Goal: Communication & Community: Answer question/provide support

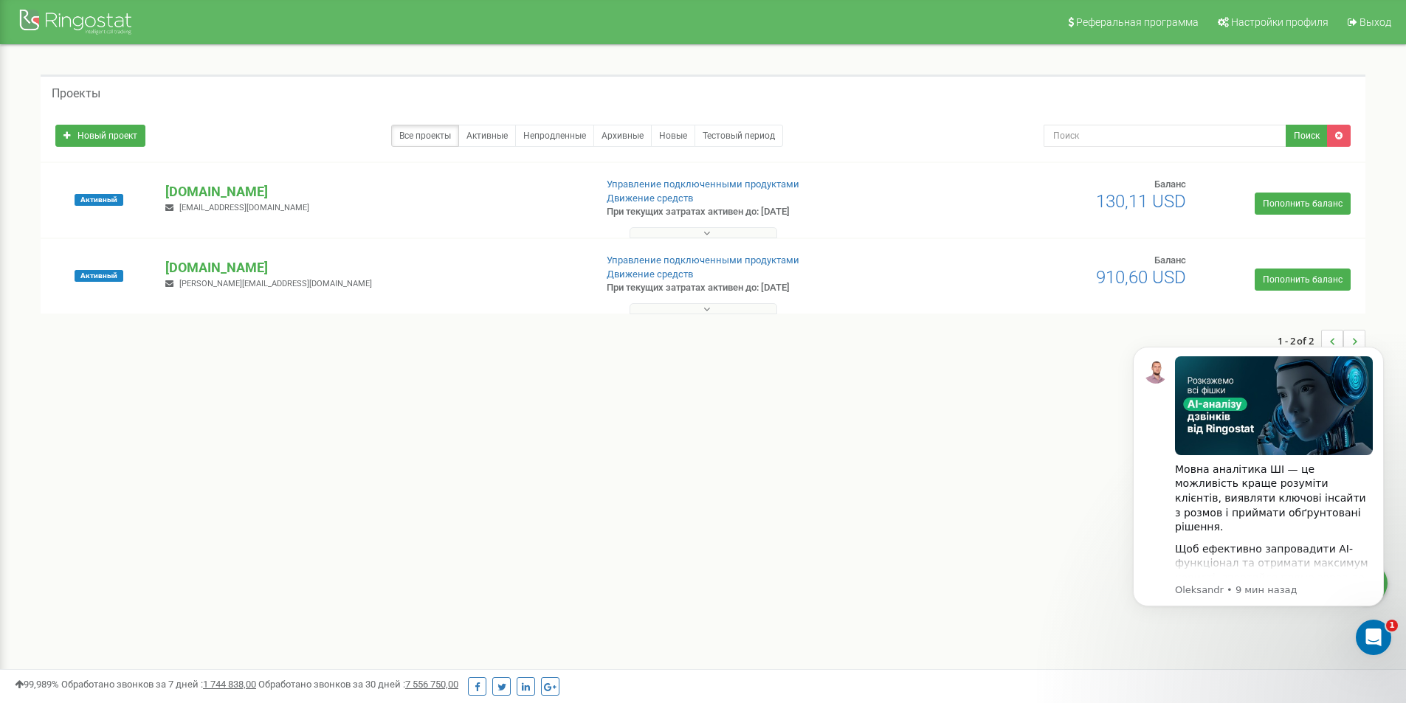
click at [1366, 649] on div "Открыть службу сообщений Intercom" at bounding box center [1373, 637] width 49 height 49
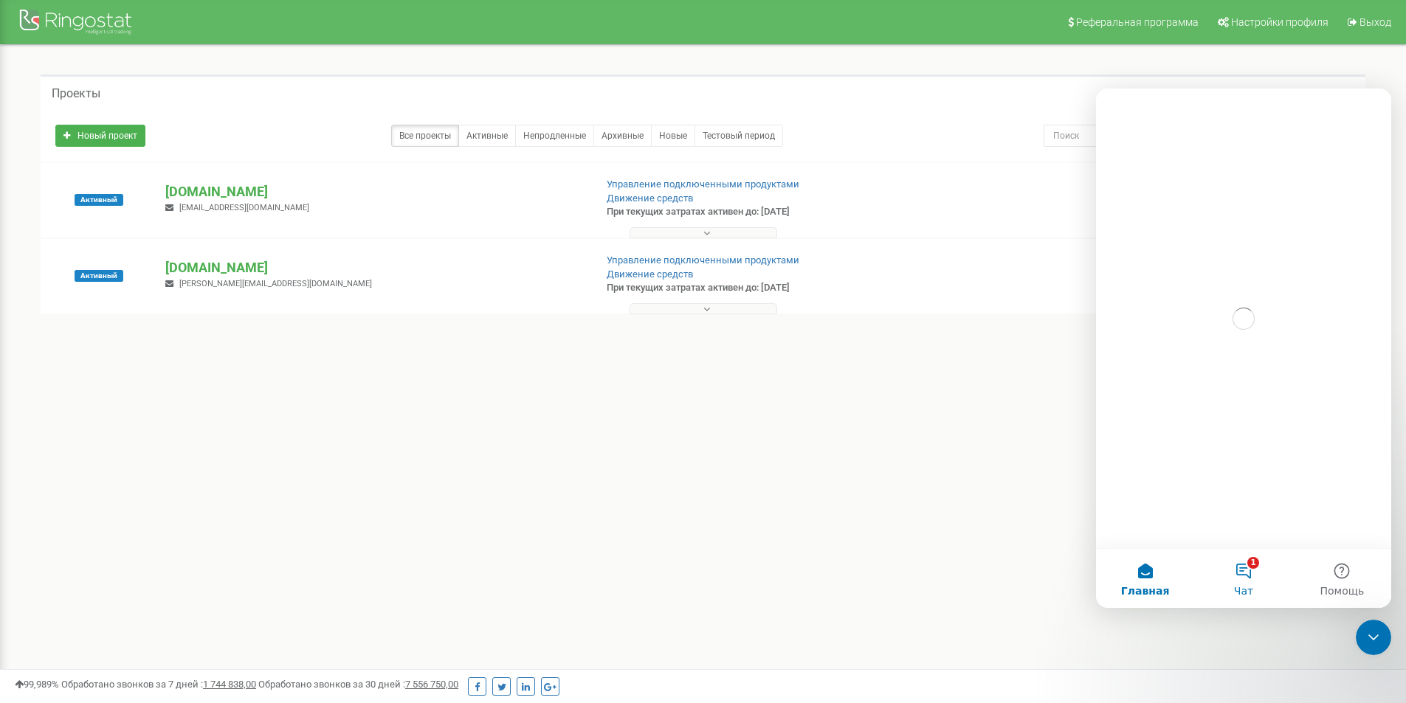
click at [1243, 581] on button "1 Чат" at bounding box center [1243, 578] width 98 height 59
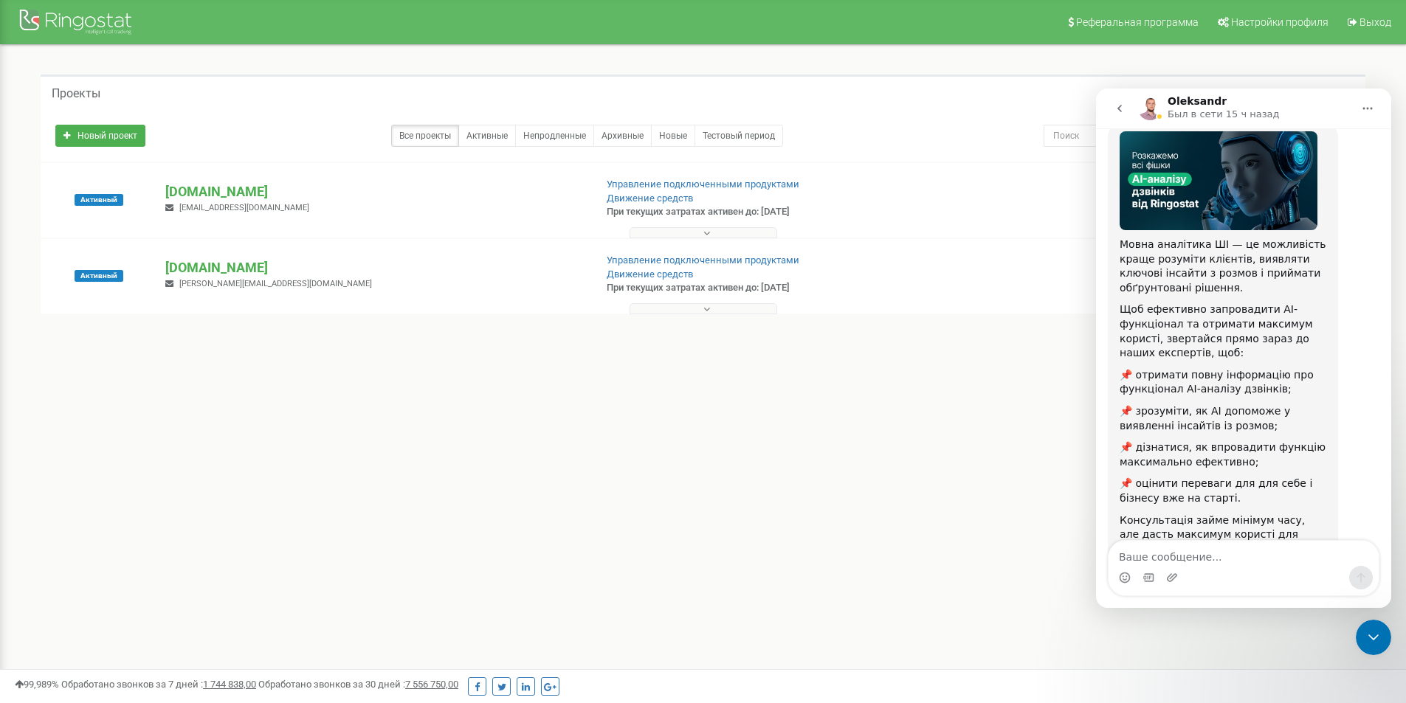
scroll to position [145, 0]
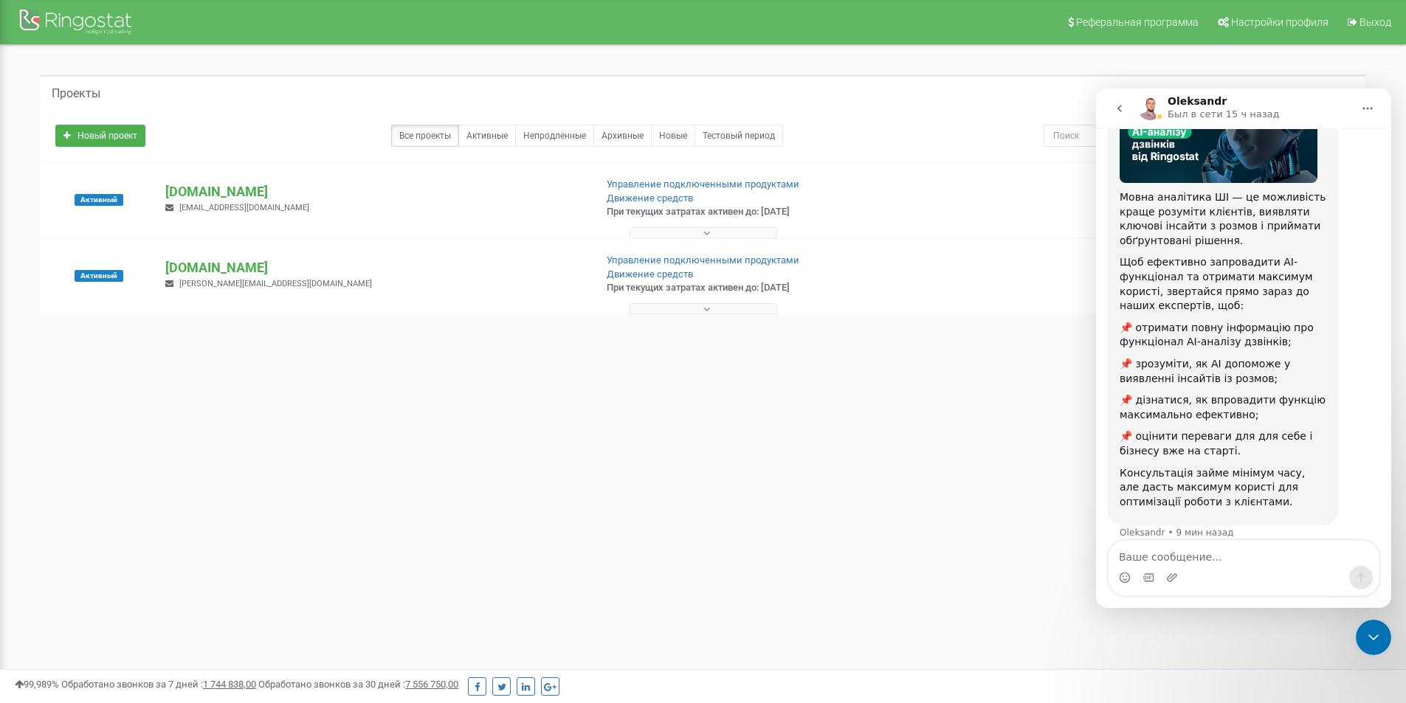
click at [1122, 110] on icon "go back" at bounding box center [1119, 109] width 12 height 12
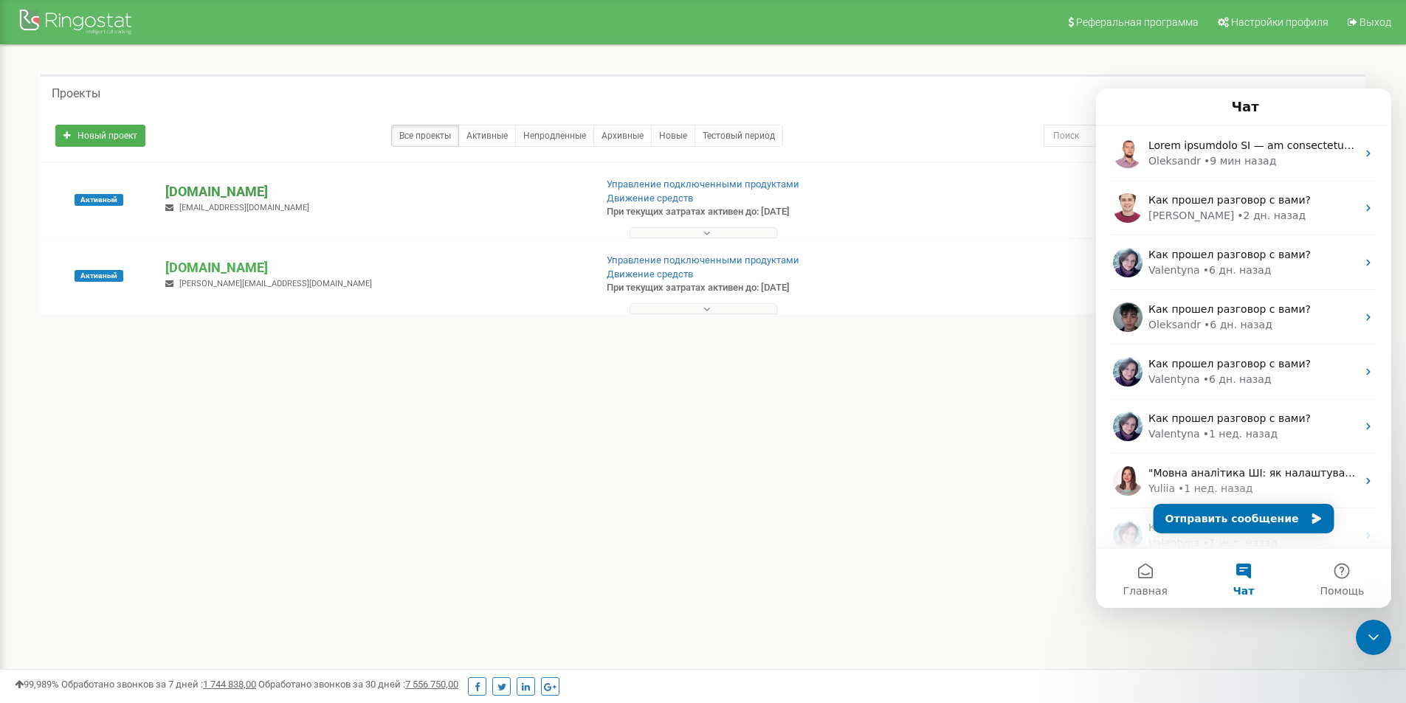
click at [244, 190] on p "[DOMAIN_NAME]" at bounding box center [373, 191] width 417 height 19
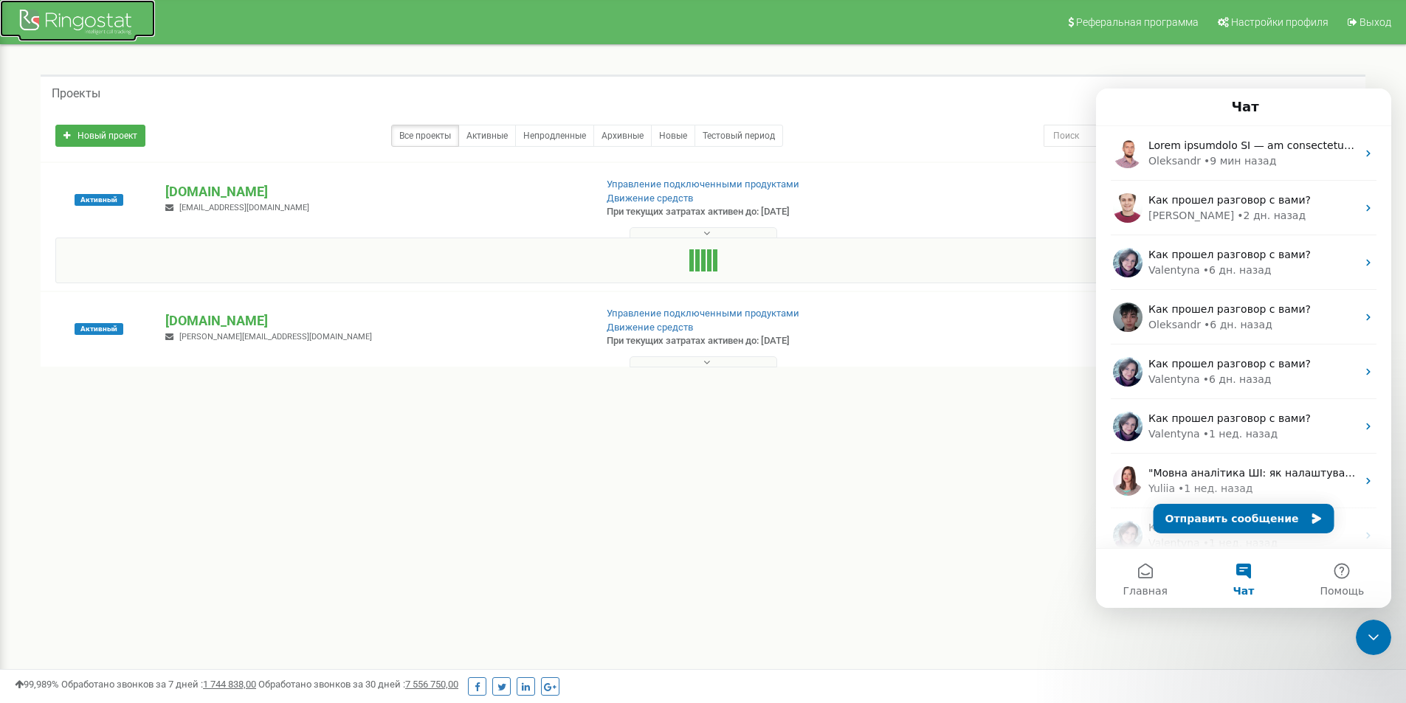
click at [94, 24] on div at bounding box center [77, 23] width 118 height 35
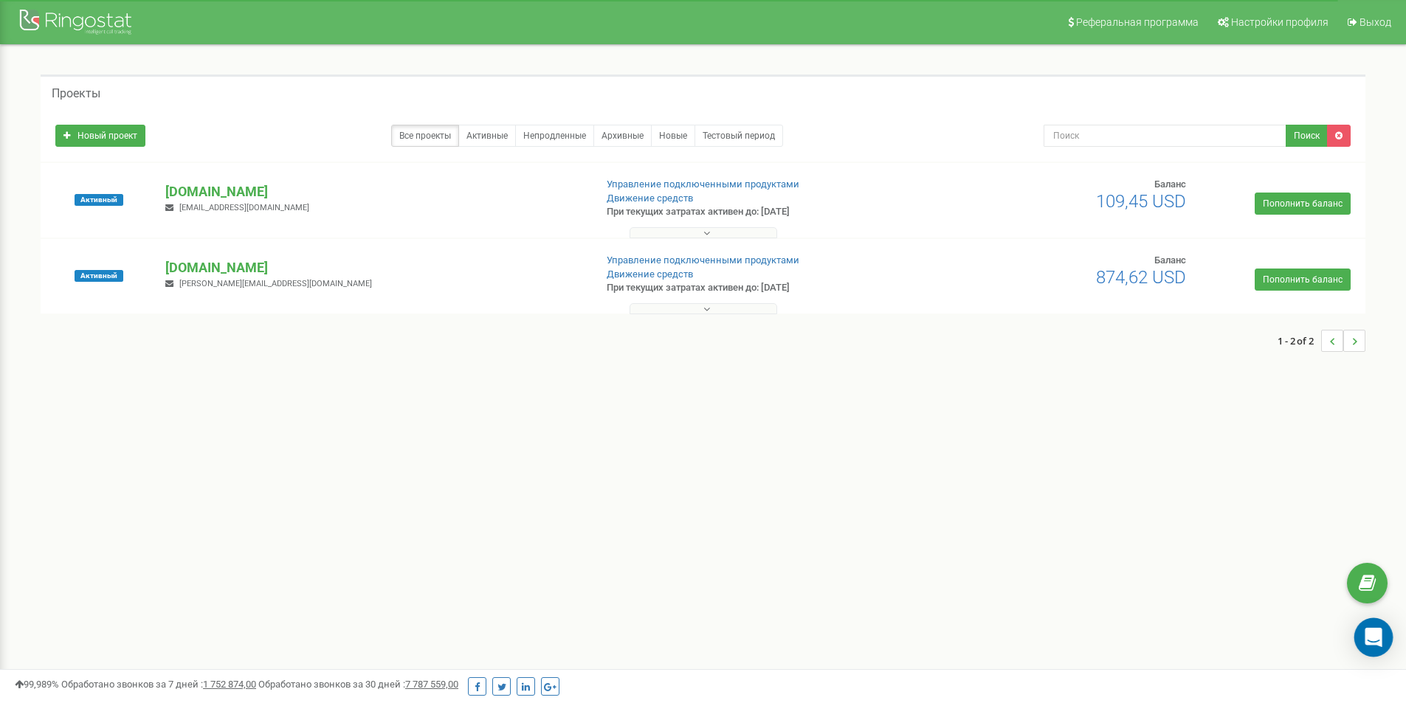
click at [1377, 649] on div "Open Intercom Messenger" at bounding box center [1373, 637] width 39 height 39
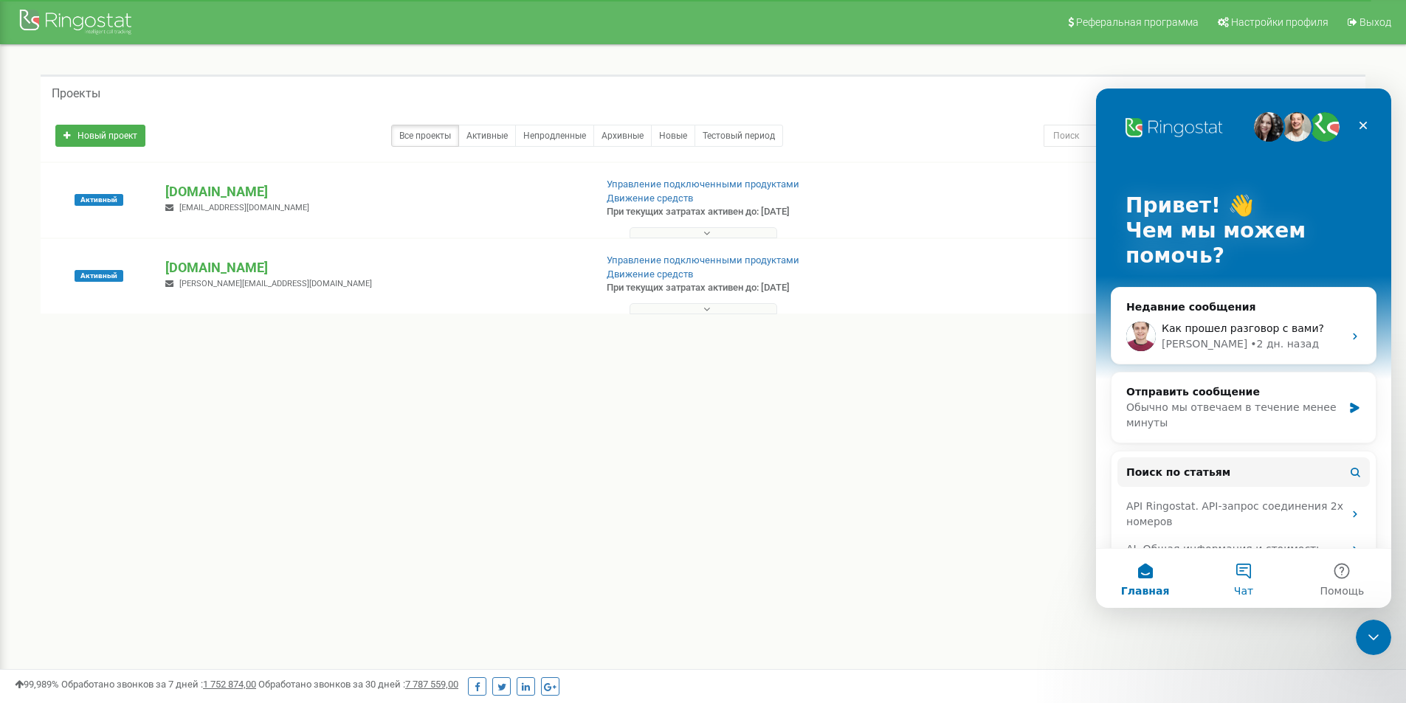
click at [1237, 586] on span "Чат" at bounding box center [1243, 591] width 19 height 10
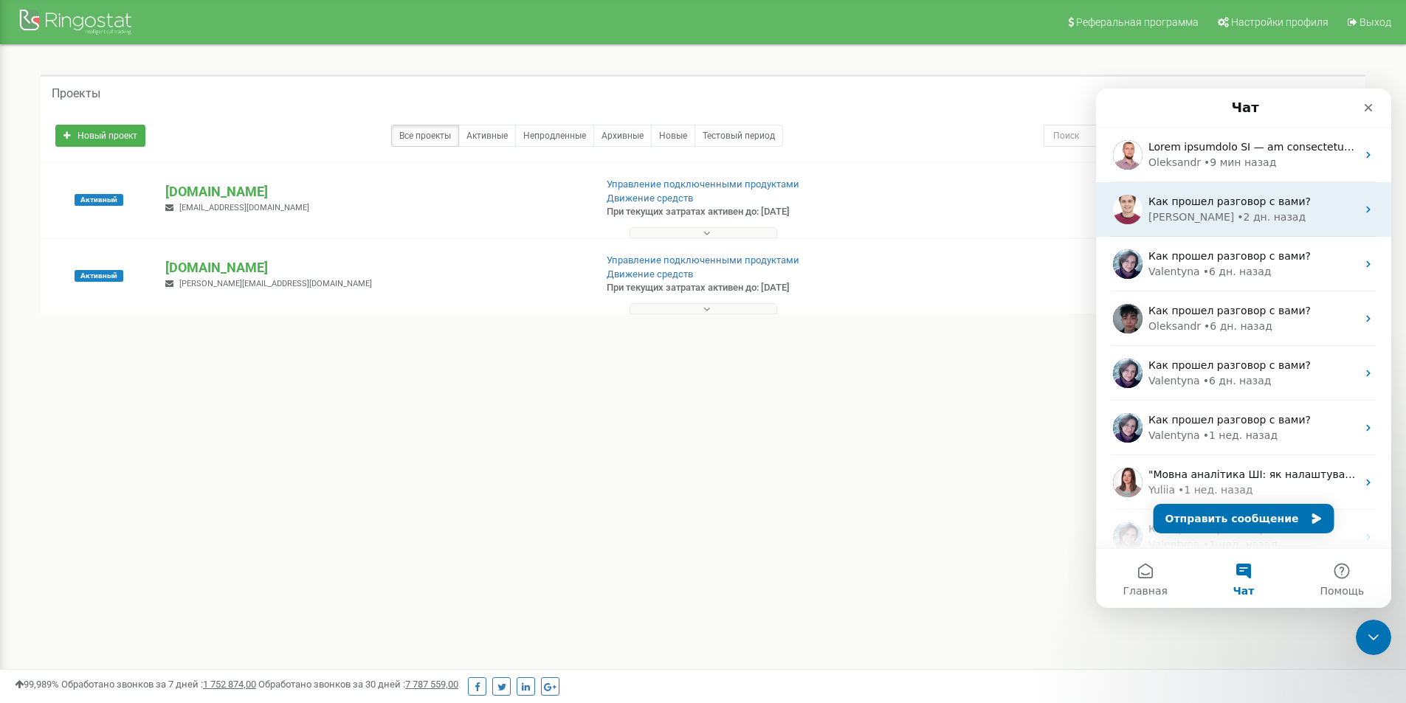
click at [1222, 198] on span "Как прошел разговор с вами?" at bounding box center [1229, 202] width 162 height 12
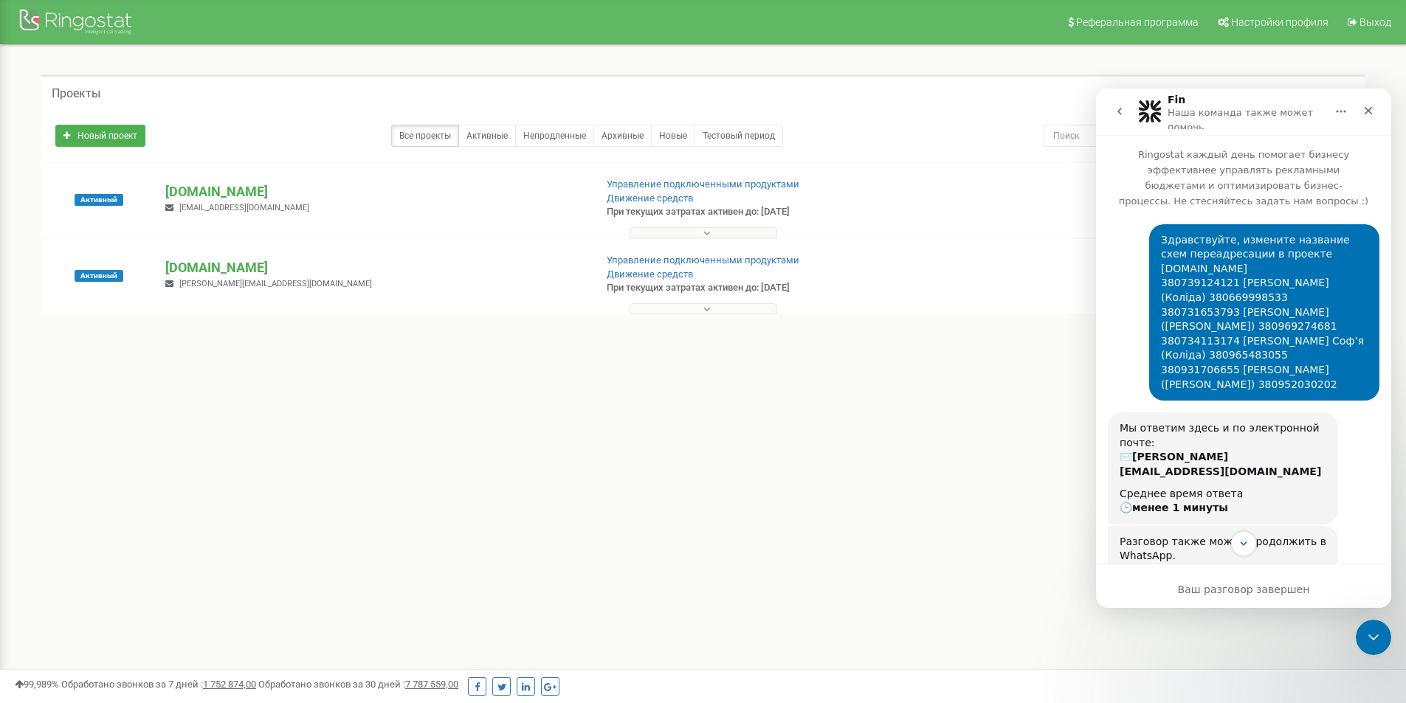
click at [1123, 106] on icon "go back" at bounding box center [1119, 112] width 12 height 12
